Goal: Task Accomplishment & Management: Use online tool/utility

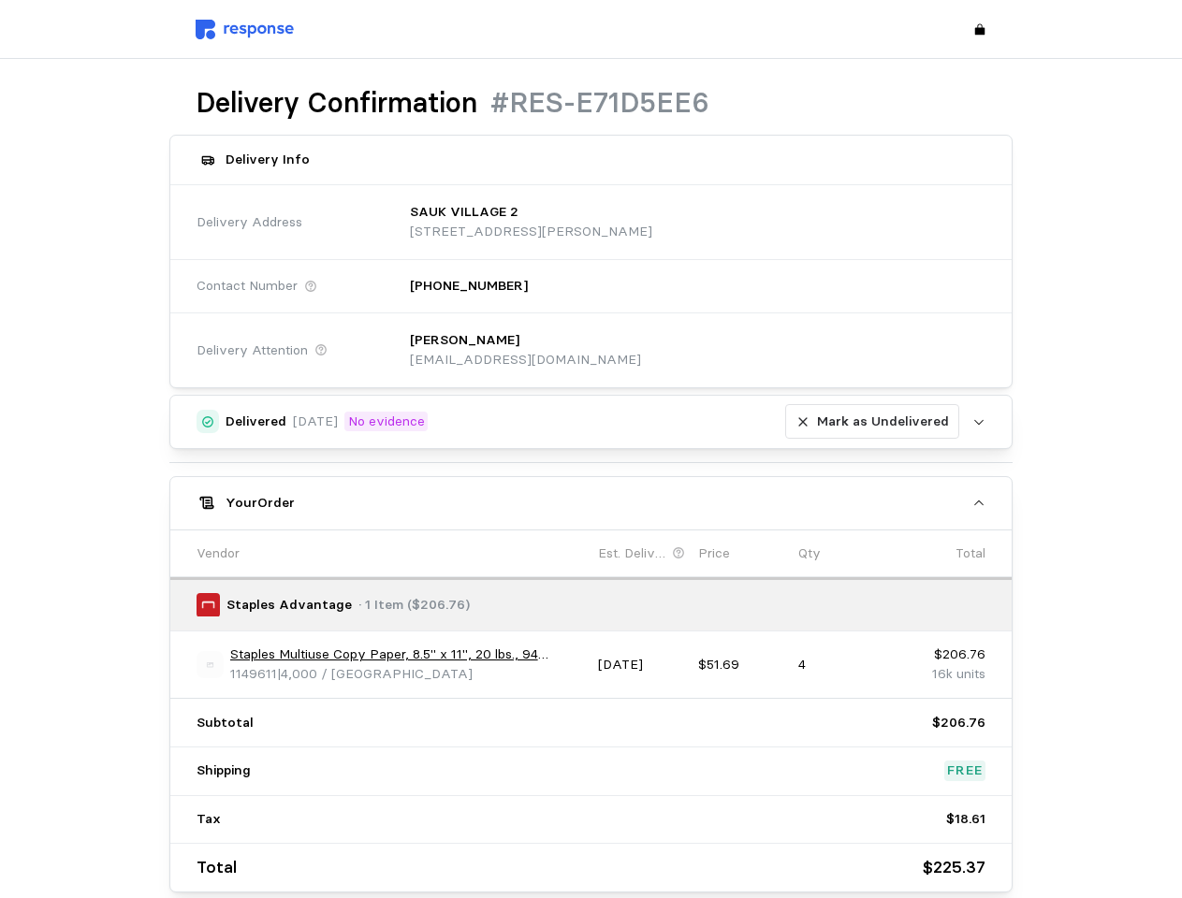
click at [590, 449] on div "Delivered [DATE] No evidence Mark as Undelivered Upload Mark as Undelivered You…" at bounding box center [591, 644] width 844 height 498
click at [652, 222] on p "[STREET_ADDRESS][PERSON_NAME]" at bounding box center [531, 232] width 242 height 21
click at [691, 350] on div "[PERSON_NAME] [EMAIL_ADDRESS][DOMAIN_NAME]" at bounding box center [691, 350] width 589 height 66
click at [591, 422] on div "Delivered [DATE] No evidence [PERSON_NAME] as Undelivered" at bounding box center [593, 422] width 734 height 36
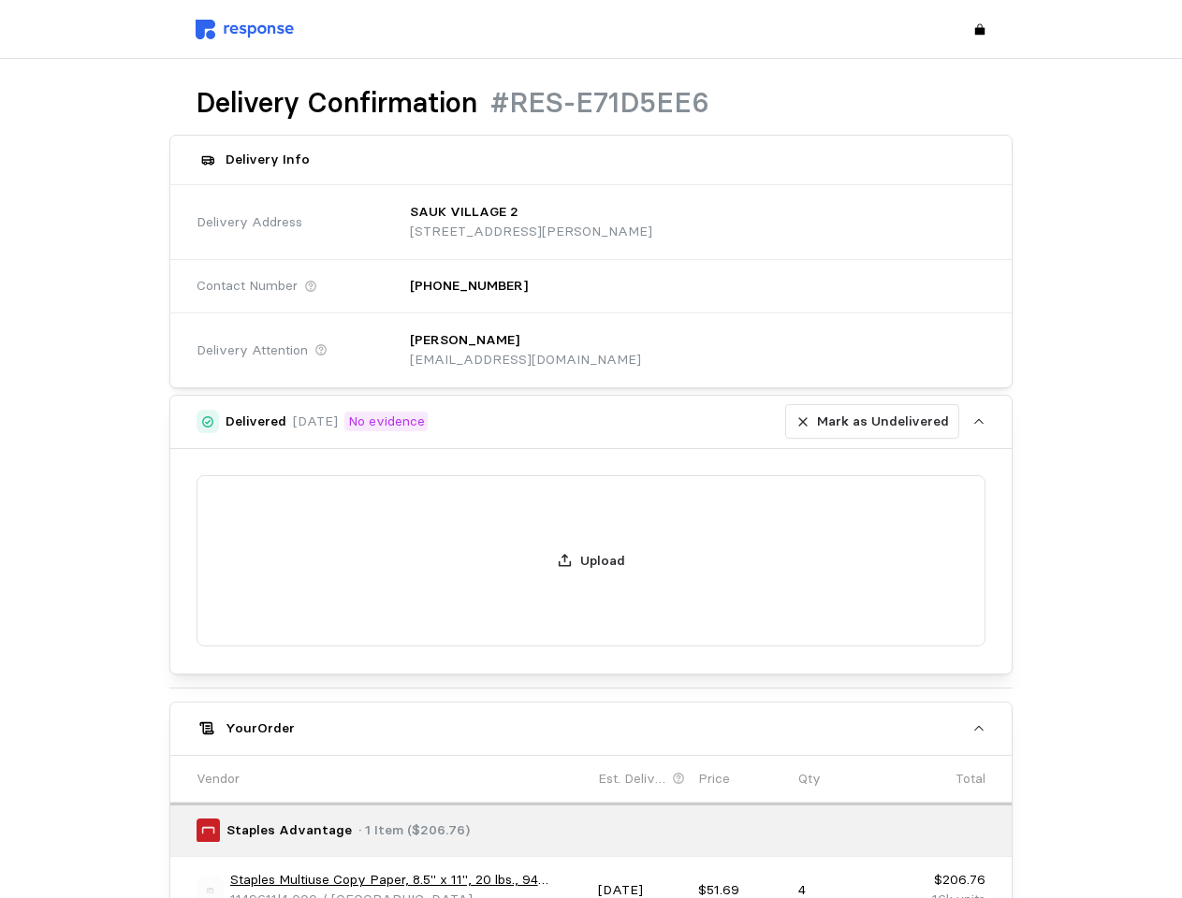
click at [876, 422] on p "Mark as Undelivered" at bounding box center [883, 422] width 132 height 21
click at [591, 503] on div "Upload" at bounding box center [592, 561] width 790 height 172
click at [210, 664] on div "Upload" at bounding box center [591, 561] width 842 height 225
click at [407, 655] on div "Upload" at bounding box center [591, 561] width 842 height 225
